Goal: Find specific page/section: Find specific page/section

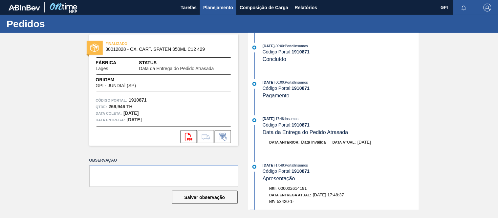
click at [228, 11] on span "Planejamento" at bounding box center [218, 8] width 30 height 8
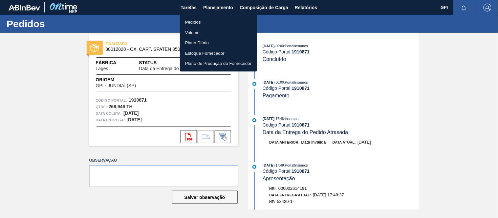
click at [195, 24] on li "Pedidos" at bounding box center [218, 22] width 77 height 11
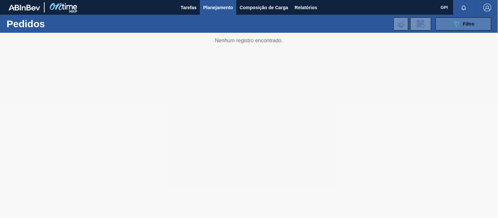
click at [455, 21] on icon "089F7B8B-B2A5-4AFE-B5C0-19BA573D28AC" at bounding box center [457, 24] width 8 height 8
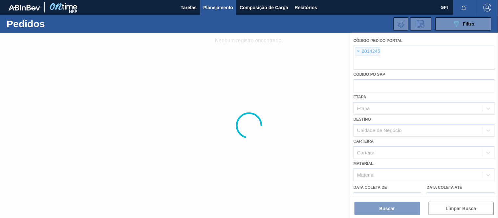
click at [358, 53] on div at bounding box center [249, 125] width 498 height 185
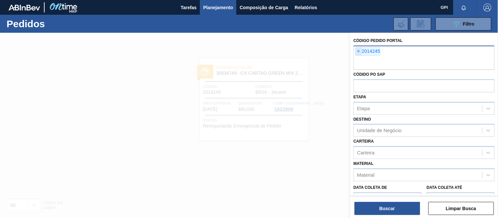
click at [359, 53] on span "×" at bounding box center [358, 52] width 6 height 8
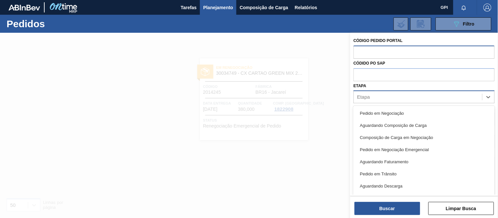
click at [381, 96] on div "Etapa" at bounding box center [418, 98] width 128 height 10
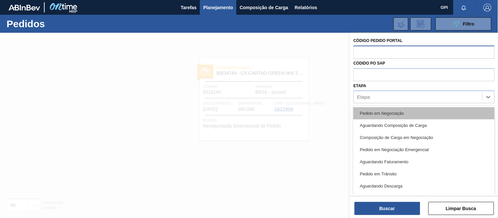
click at [376, 110] on div "Pedido em Negociação" at bounding box center [423, 113] width 141 height 12
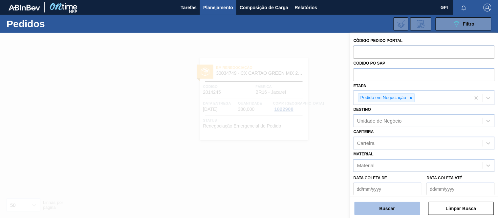
click at [381, 206] on button "Buscar" at bounding box center [387, 208] width 66 height 13
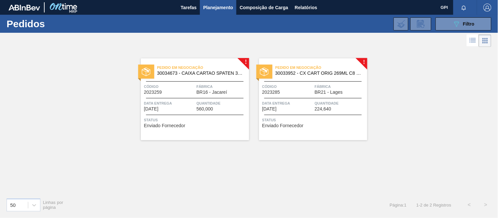
click at [414, 147] on div "! Pedido em Negociação 30034673 - CAIXA CARTAO SPATEN 330 C6 NIV25 Código 20232…" at bounding box center [249, 121] width 498 height 144
